Goal: Task Accomplishment & Management: Use online tool/utility

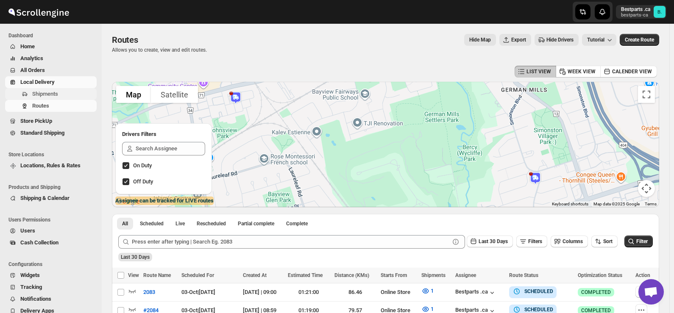
click at [43, 92] on span "Shipments" at bounding box center [45, 94] width 26 height 6
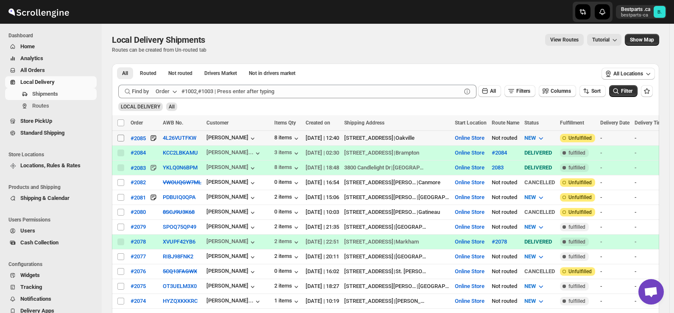
click at [122, 136] on input "Select shipment" at bounding box center [120, 138] width 7 height 7
checkbox input "true"
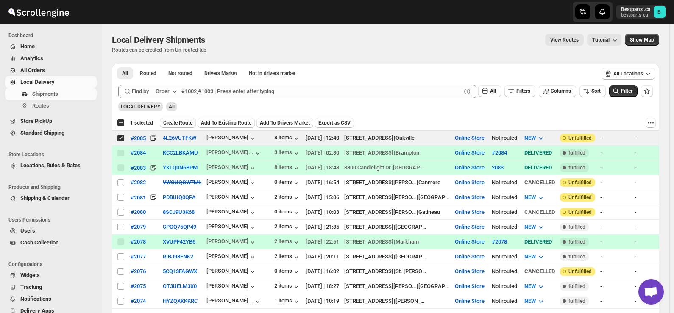
click at [179, 120] on span "Create Route" at bounding box center [177, 122] width 29 height 7
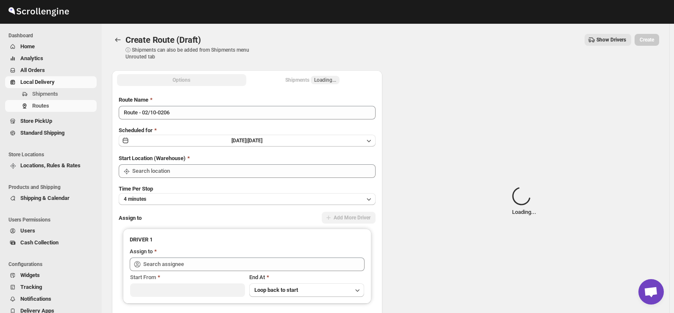
type input "Online Store"
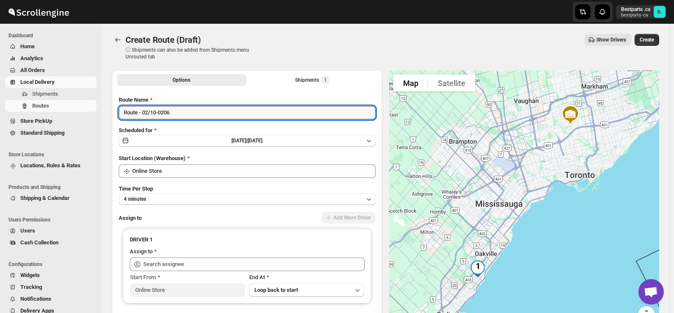
drag, startPoint x: 202, startPoint y: 112, endPoint x: 65, endPoint y: 112, distance: 136.8
click at [65, 112] on div "Skip to content Bestparts .ca bestparts-ca B. Dashboard Home Analytics All Orde…" at bounding box center [337, 200] width 674 height 400
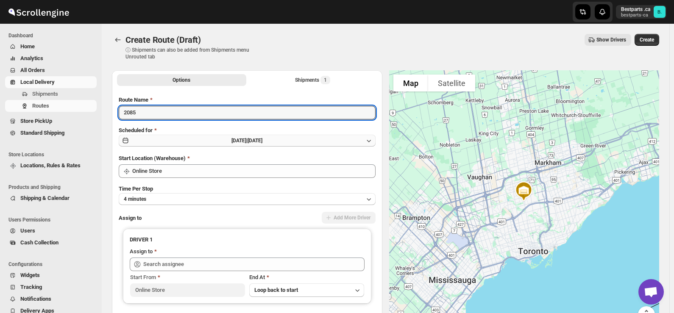
type input "2085"
click at [238, 142] on span "[DATE] |" at bounding box center [239, 141] width 16 height 6
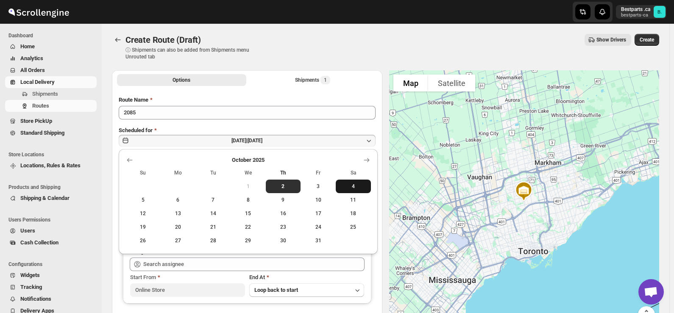
click at [356, 183] on span "4" at bounding box center [353, 186] width 28 height 7
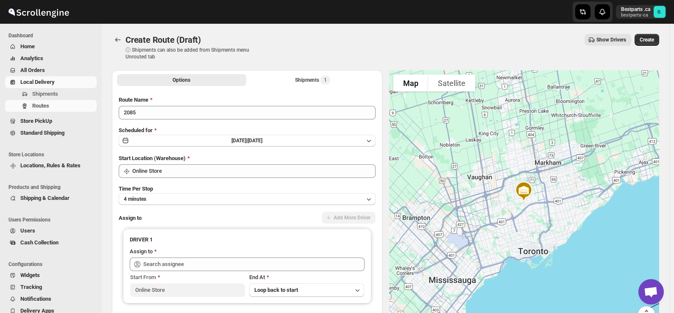
click at [331, 57] on div "Create Route (Draft) ⓘ Shipments can also be added from Shipments menu Unrouted…" at bounding box center [385, 47] width 547 height 26
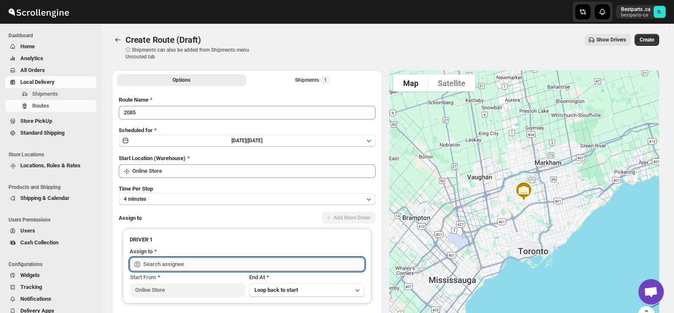
click at [171, 264] on input "text" at bounding box center [253, 265] width 221 height 14
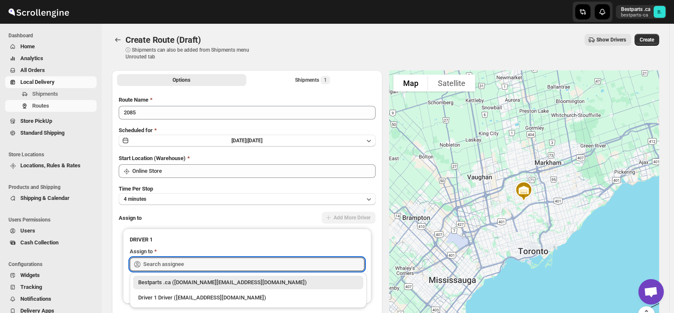
click at [180, 281] on div "Bestparts .ca ([DOMAIN_NAME][EMAIL_ADDRESS][DOMAIN_NAME])" at bounding box center [248, 282] width 220 height 8
type input "Bestparts .ca ([DOMAIN_NAME][EMAIL_ADDRESS][DOMAIN_NAME])"
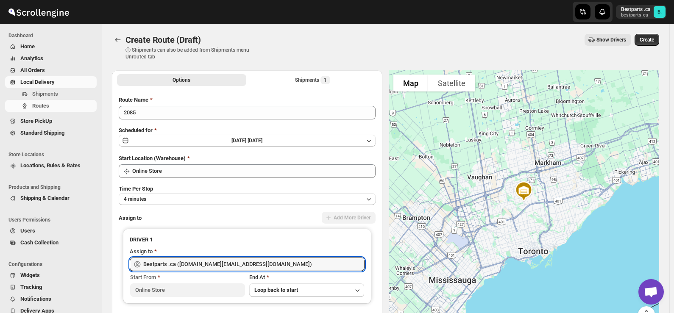
click at [423, 34] on div "Show Drivers" at bounding box center [448, 40] width 365 height 12
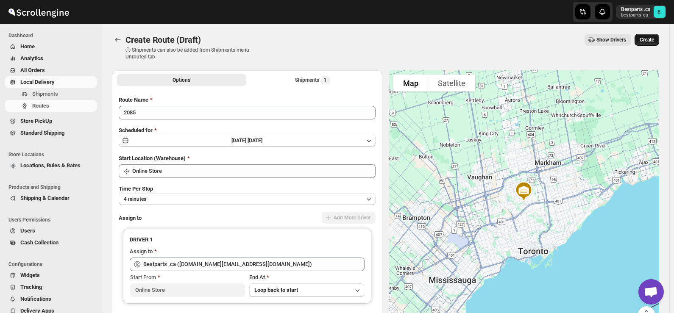
click at [653, 37] on span "Create" at bounding box center [646, 39] width 14 height 7
